Goal: Submit feedback/report problem

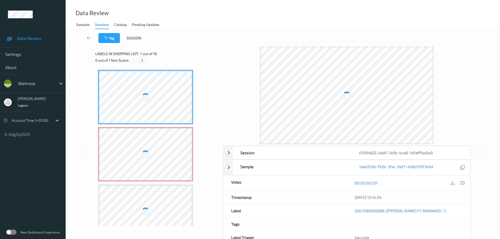
click at [142, 62] on icon at bounding box center [142, 60] width 4 height 5
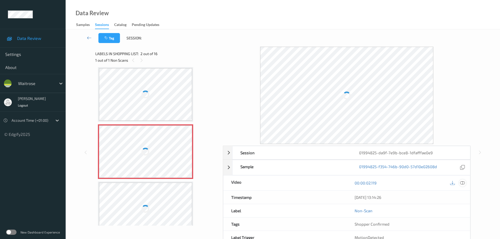
click at [462, 186] on div at bounding box center [462, 183] width 7 height 7
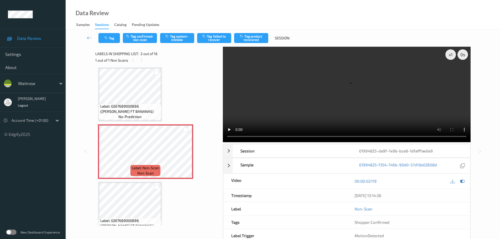
scroll to position [0, 0]
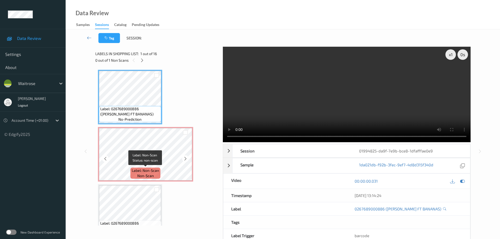
drag, startPoint x: 142, startPoint y: 172, endPoint x: 140, endPoint y: 168, distance: 4.7
click at [142, 172] on span "Label: Non-Scan" at bounding box center [145, 170] width 27 height 5
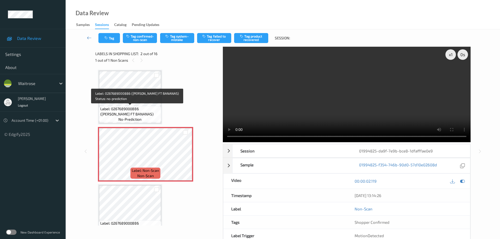
click at [135, 117] on span "no-prediction" at bounding box center [129, 119] width 23 height 5
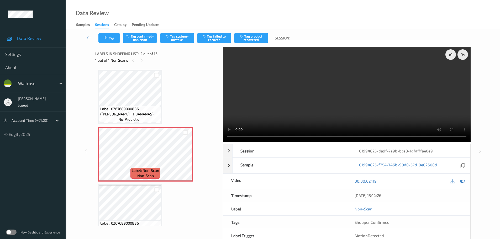
click at [134, 111] on span "Label: 0267689000886 ([PERSON_NAME] FT BANANAS)" at bounding box center [130, 111] width 60 height 11
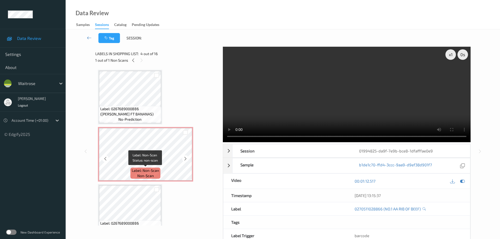
click at [143, 172] on span "Label: Non-Scan" at bounding box center [145, 170] width 27 height 5
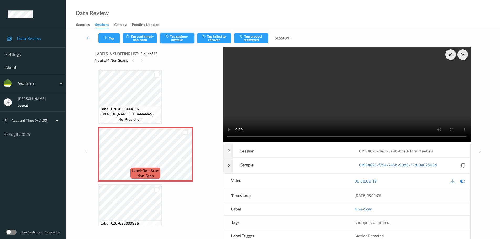
click at [179, 35] on button "Tag system-mistake" at bounding box center [177, 38] width 34 height 10
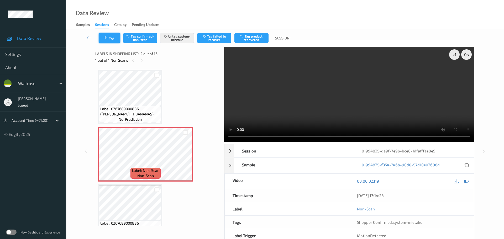
click at [115, 35] on button "Tag" at bounding box center [110, 38] width 22 height 10
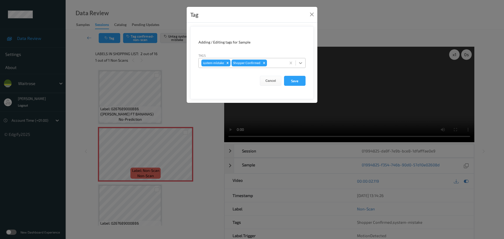
click at [301, 62] on icon at bounding box center [300, 62] width 5 height 5
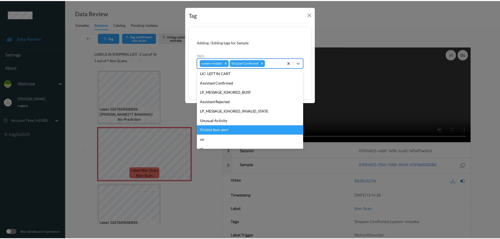
scroll to position [131, 0]
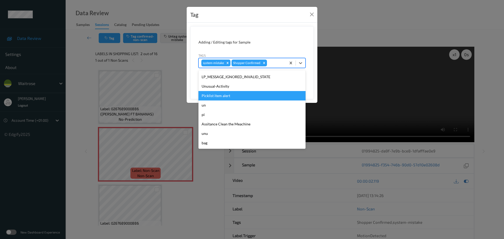
click at [217, 87] on div "Unusual-Activity" at bounding box center [251, 86] width 107 height 9
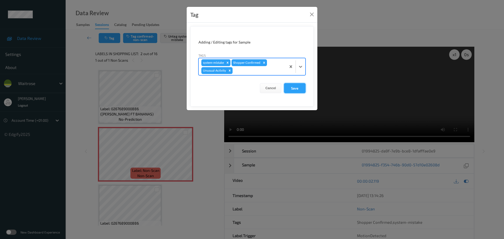
click at [290, 88] on button "Save" at bounding box center [295, 88] width 22 height 10
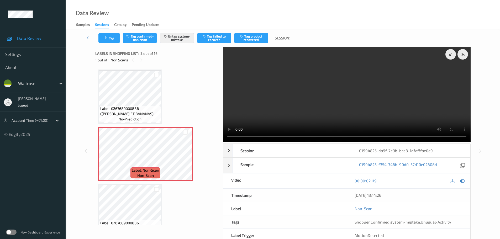
scroll to position [0, 0]
